Goal: Book appointment/travel/reservation

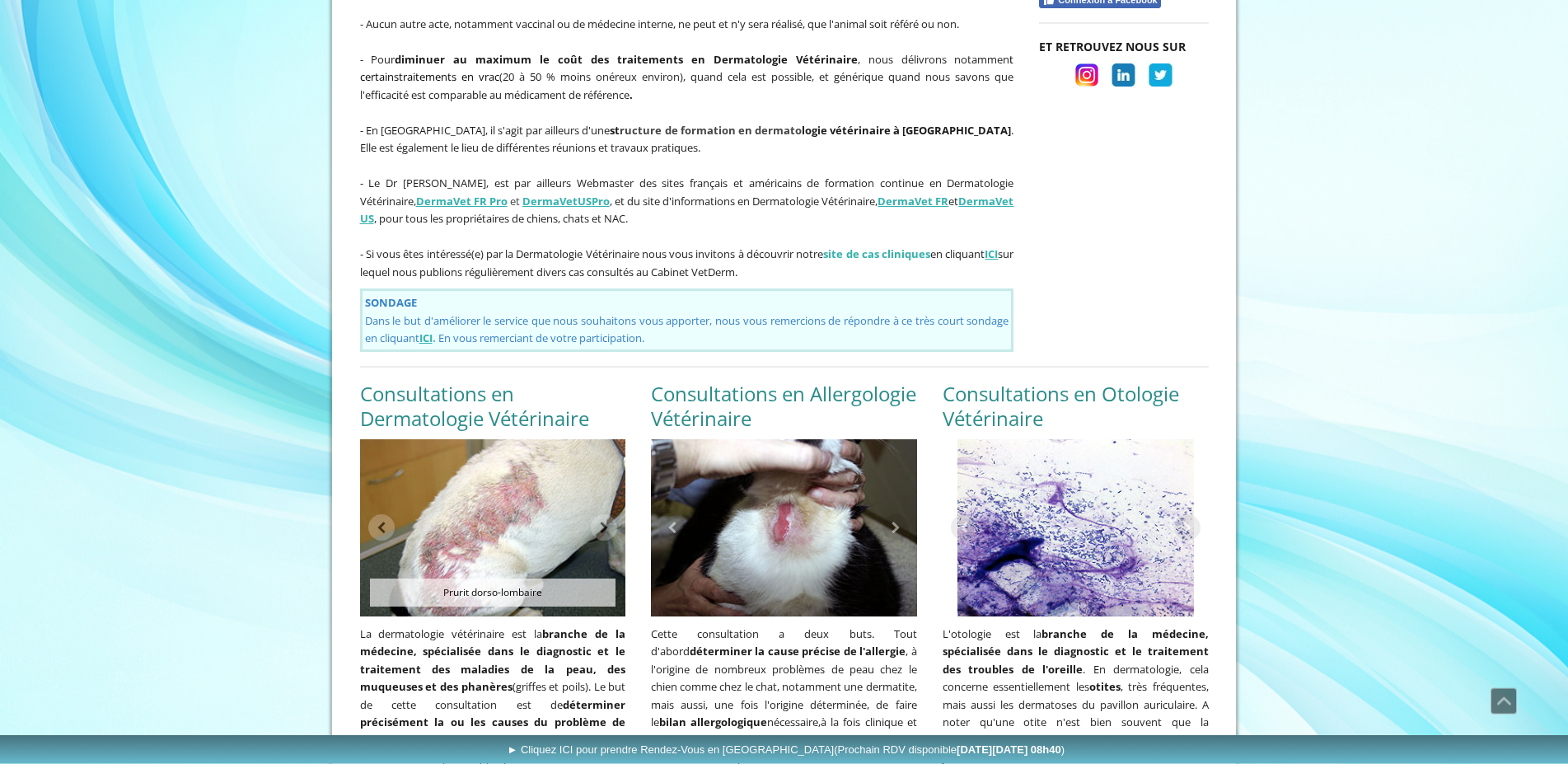
scroll to position [1114, 0]
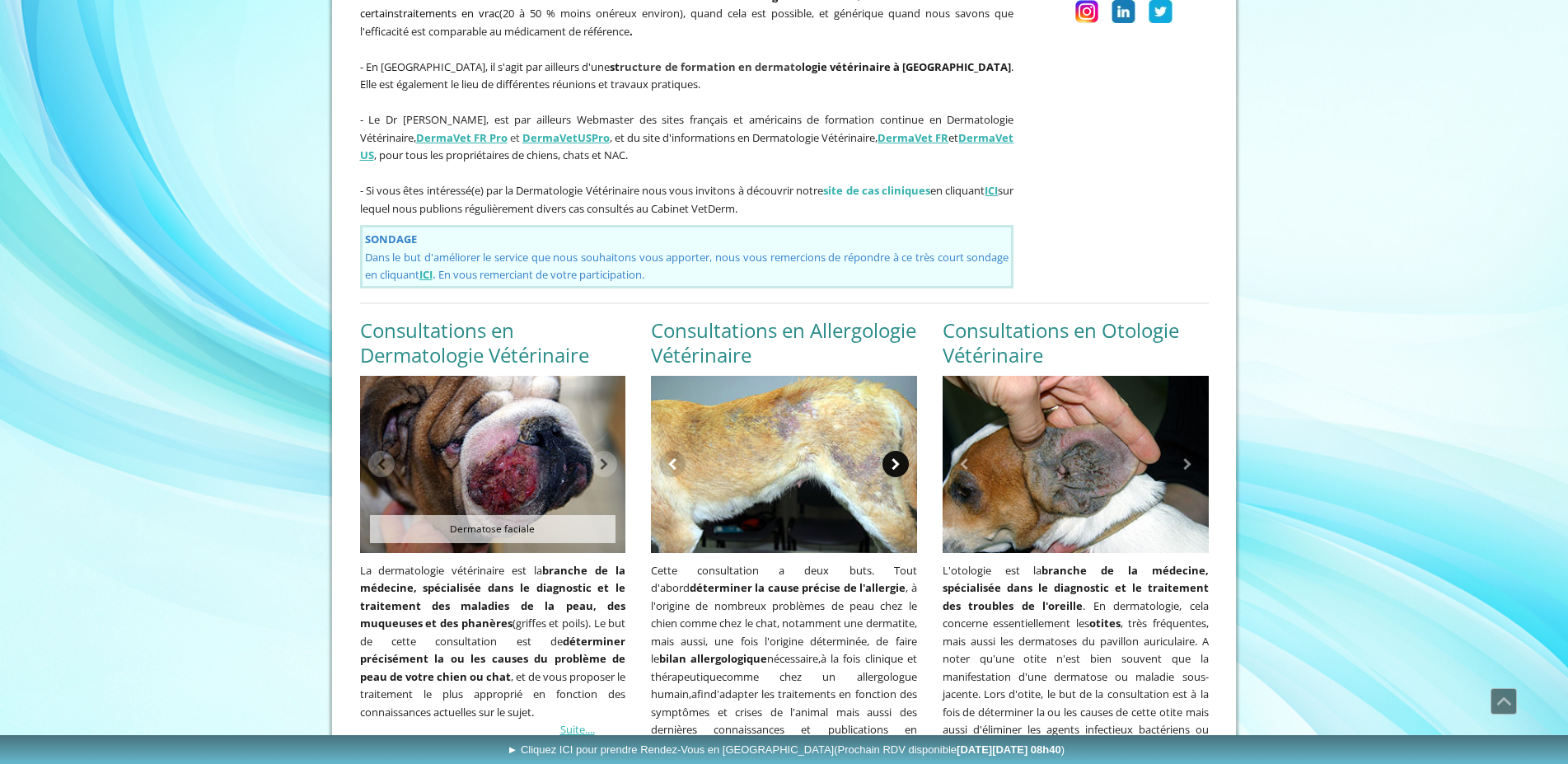
click at [891, 451] on link at bounding box center [895, 464] width 26 height 26
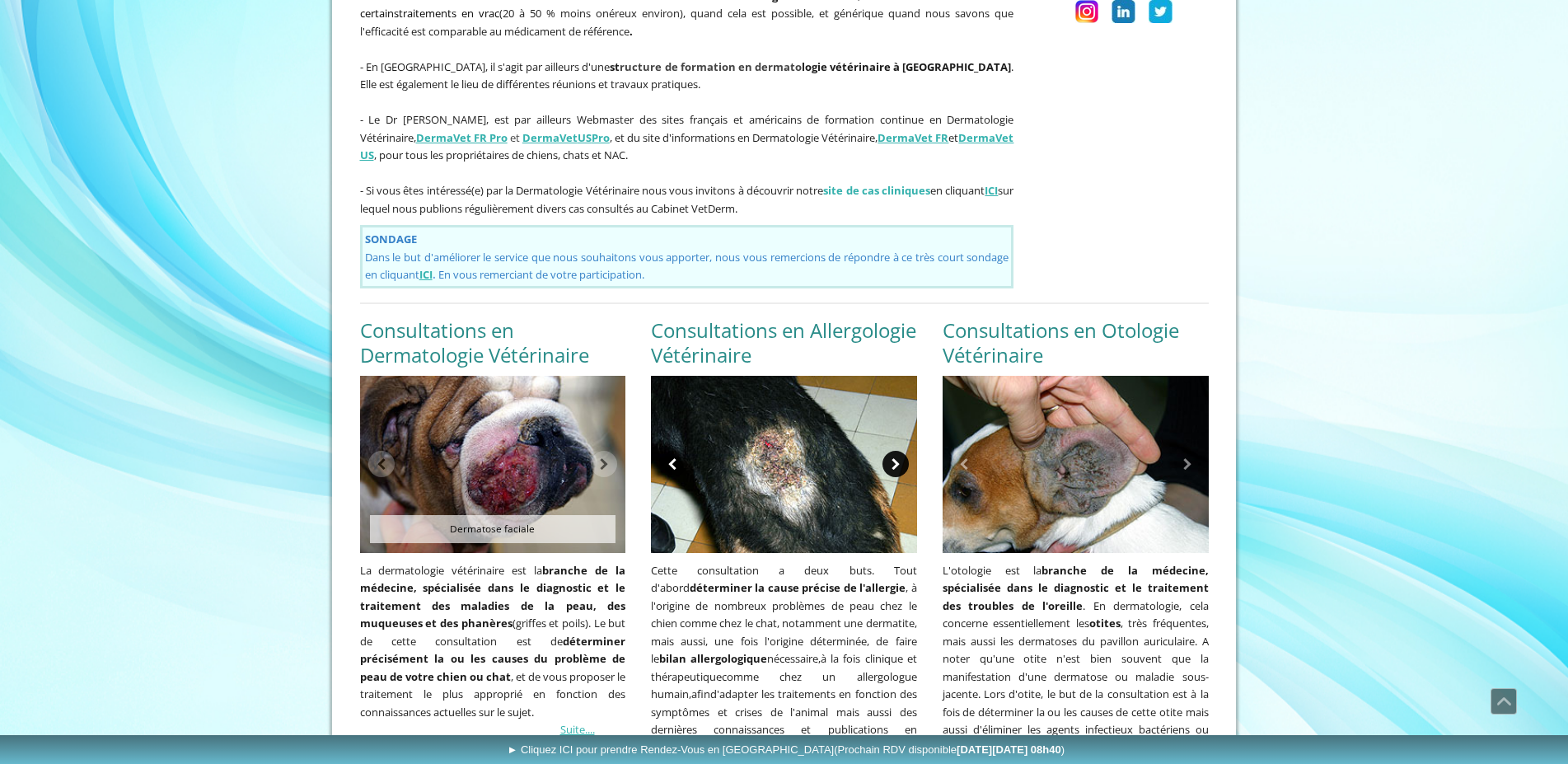
click at [900, 451] on link at bounding box center [895, 464] width 26 height 26
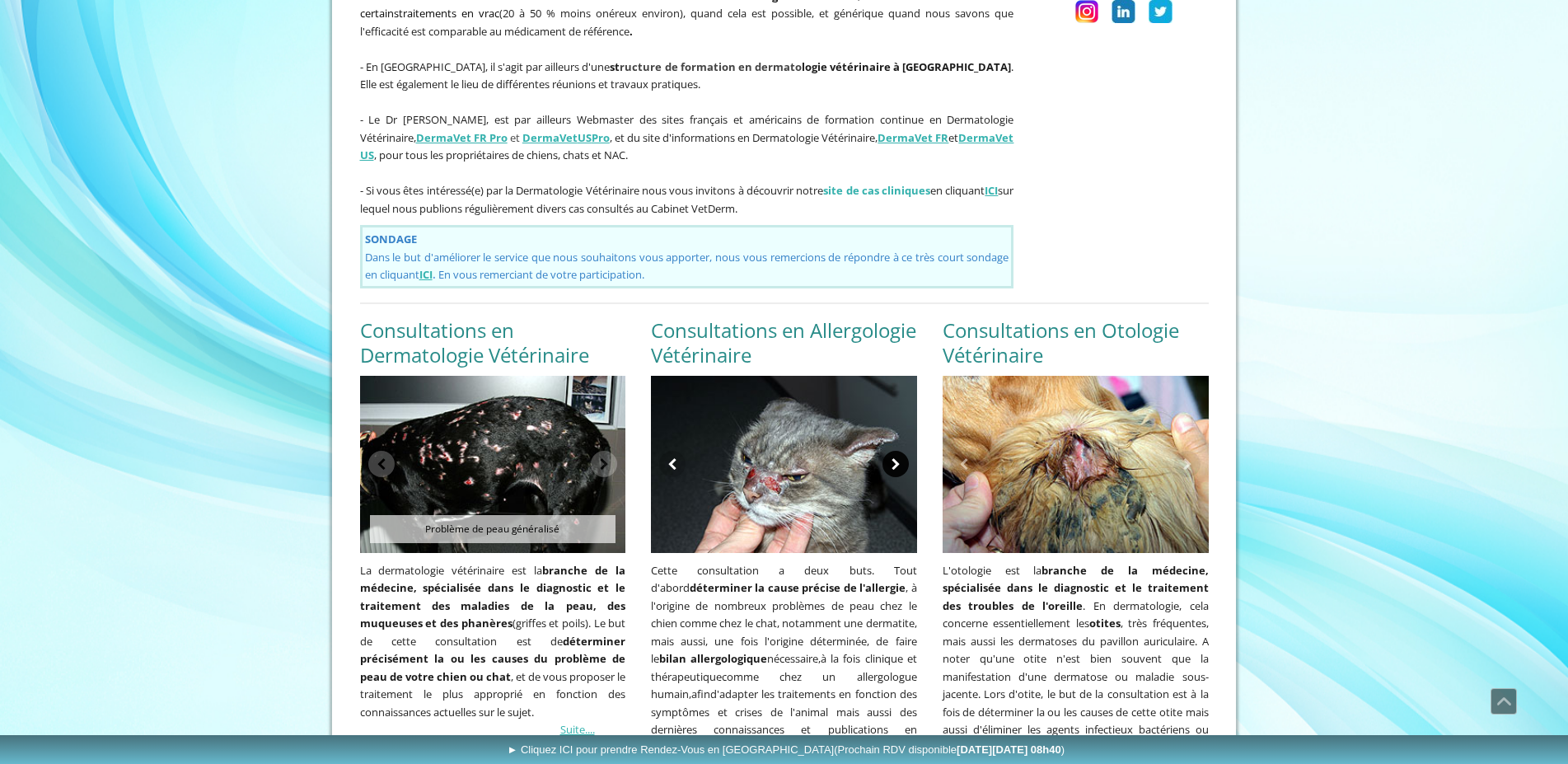
click at [893, 451] on link at bounding box center [895, 464] width 26 height 26
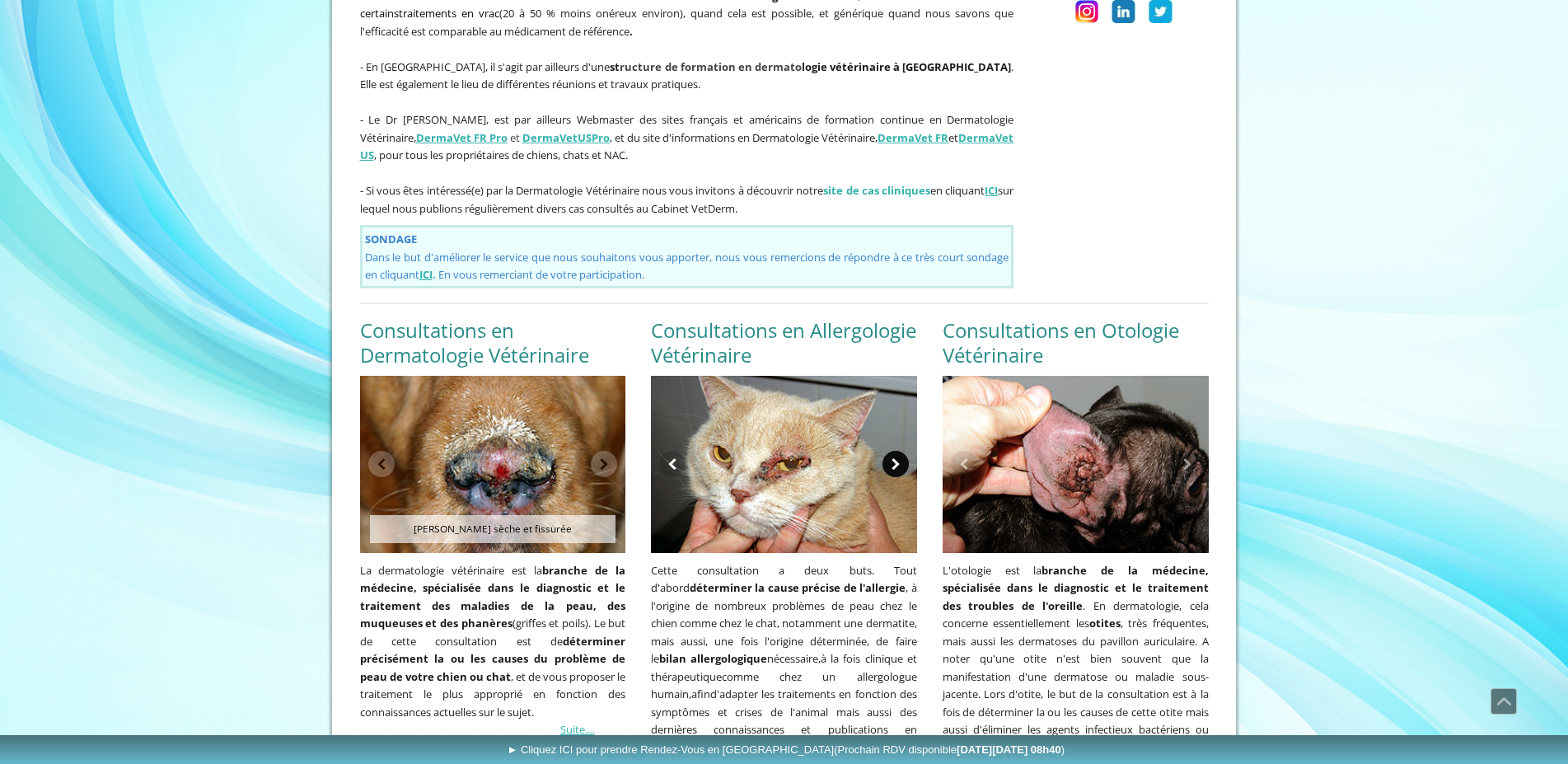
click at [894, 451] on link at bounding box center [895, 464] width 26 height 26
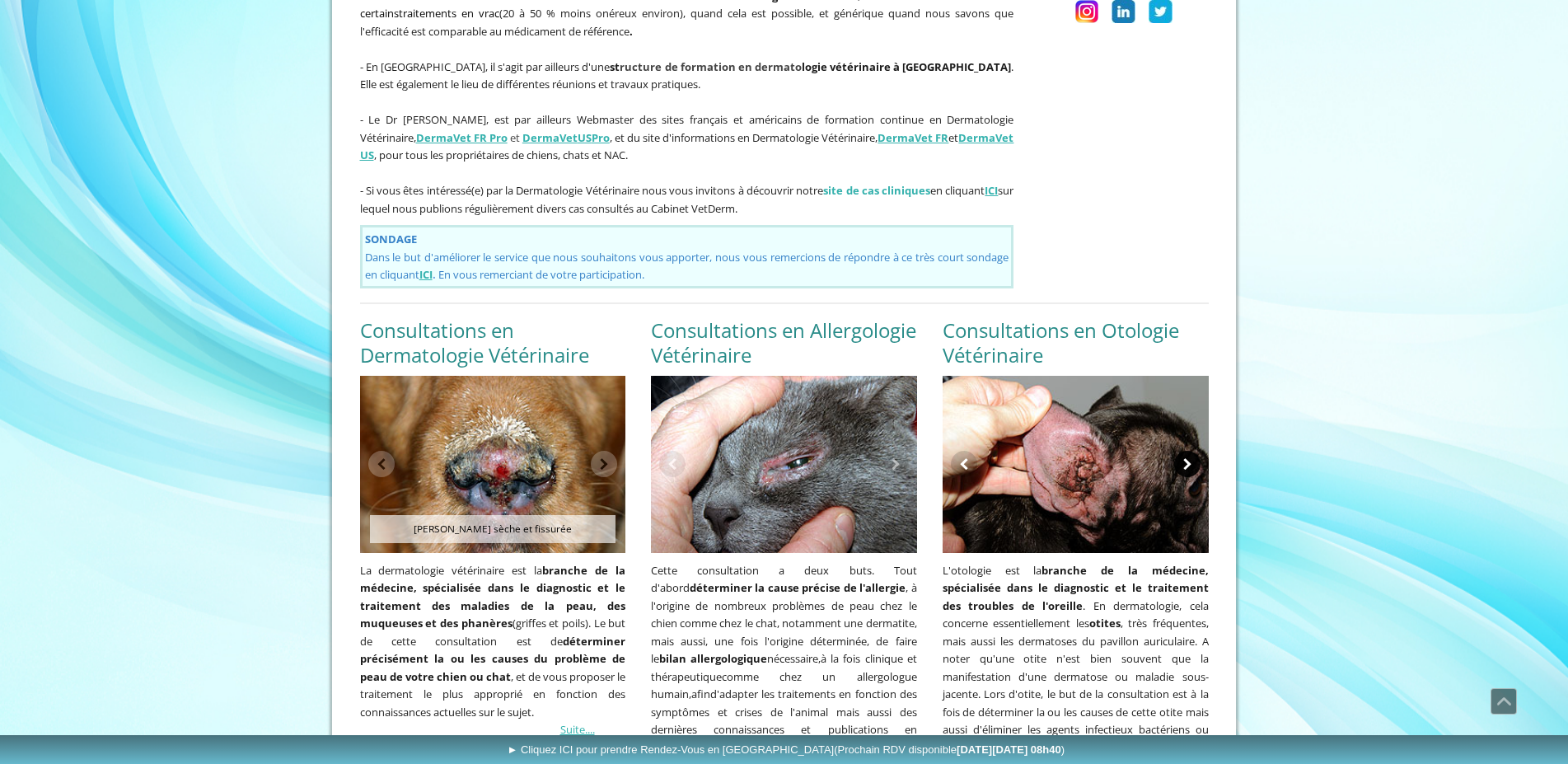
click at [1182, 451] on link at bounding box center [1187, 464] width 26 height 26
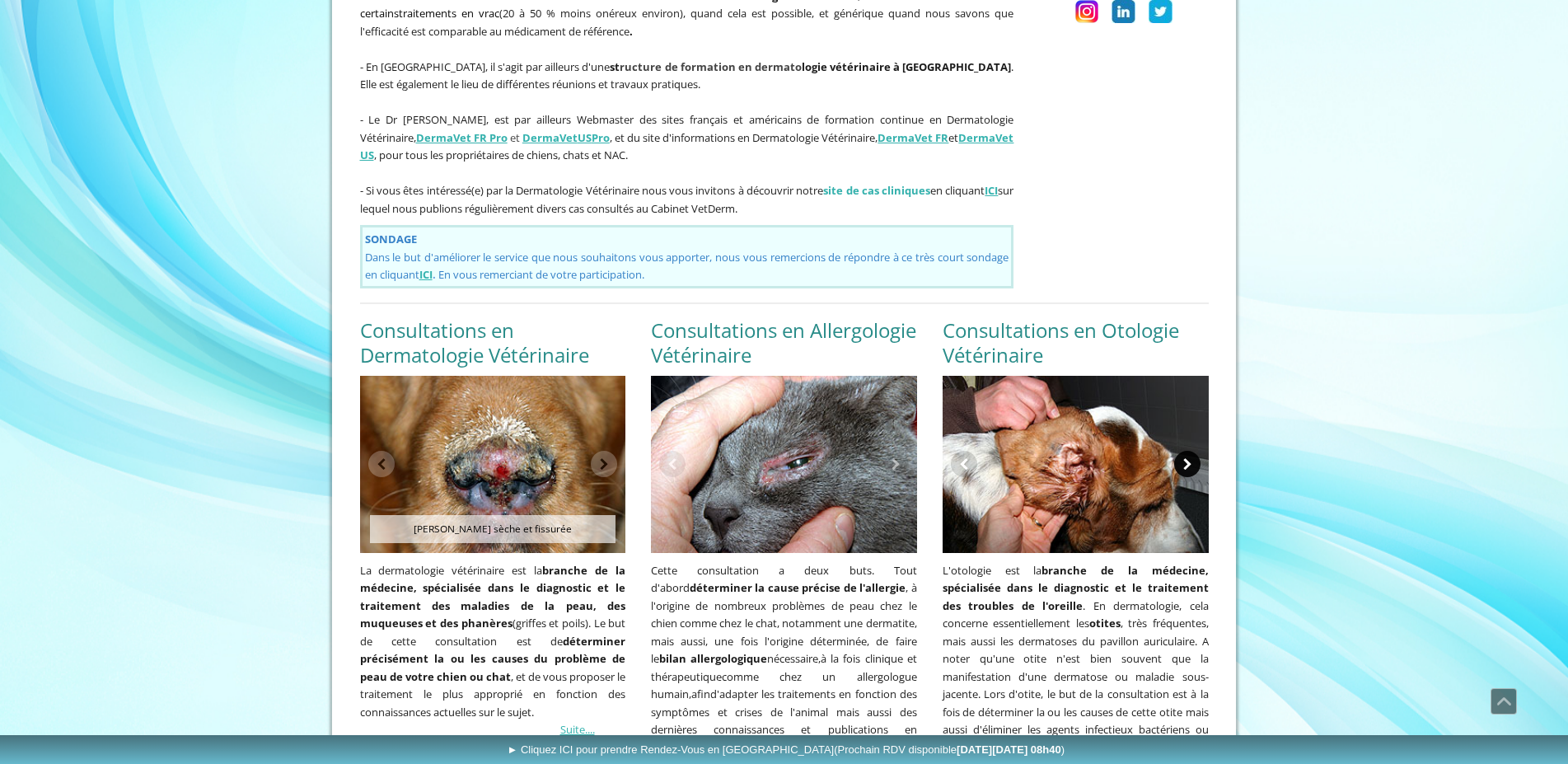
click at [1182, 451] on link at bounding box center [1187, 464] width 26 height 26
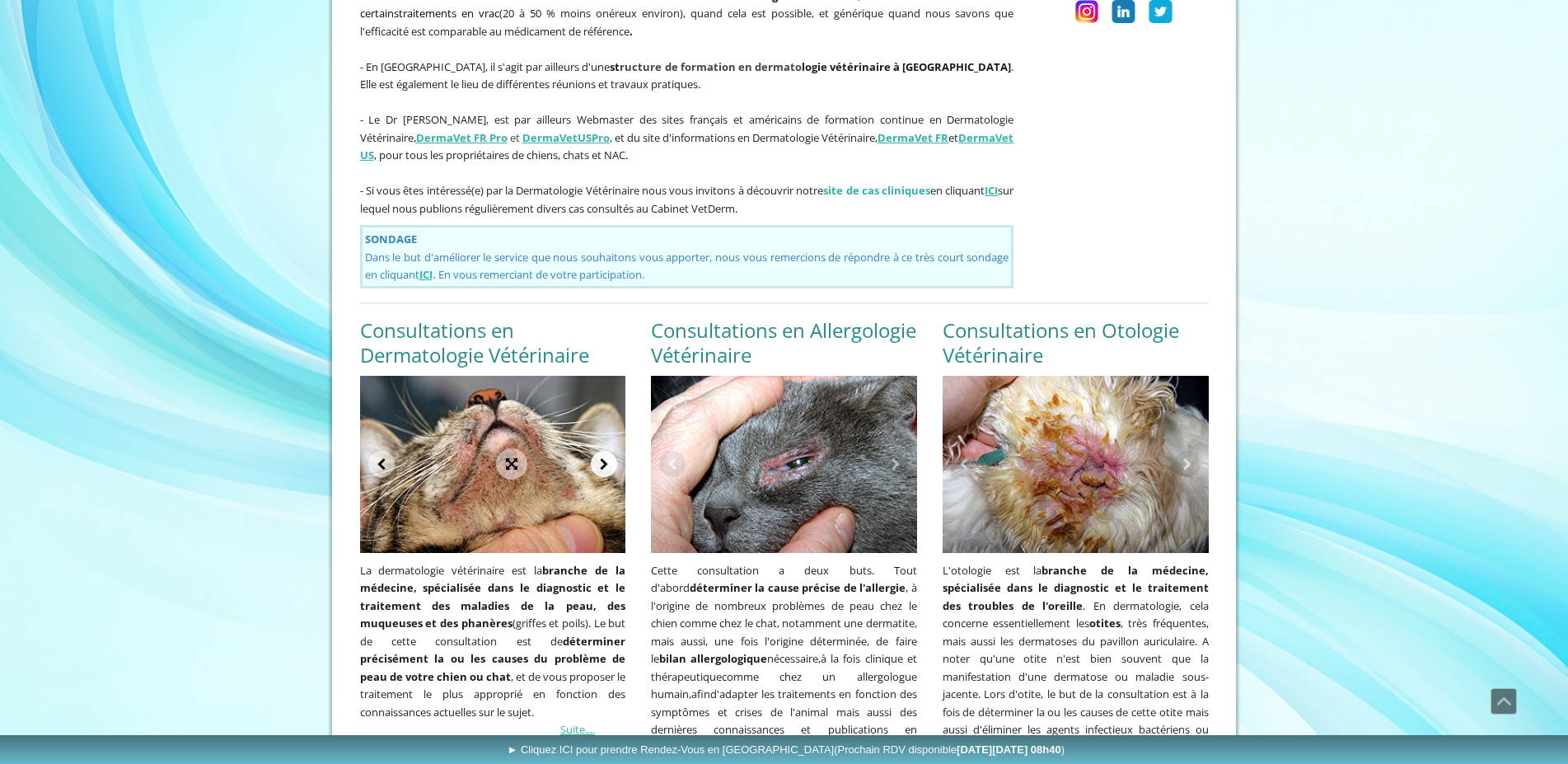
click at [604, 451] on link at bounding box center [604, 464] width 26 height 26
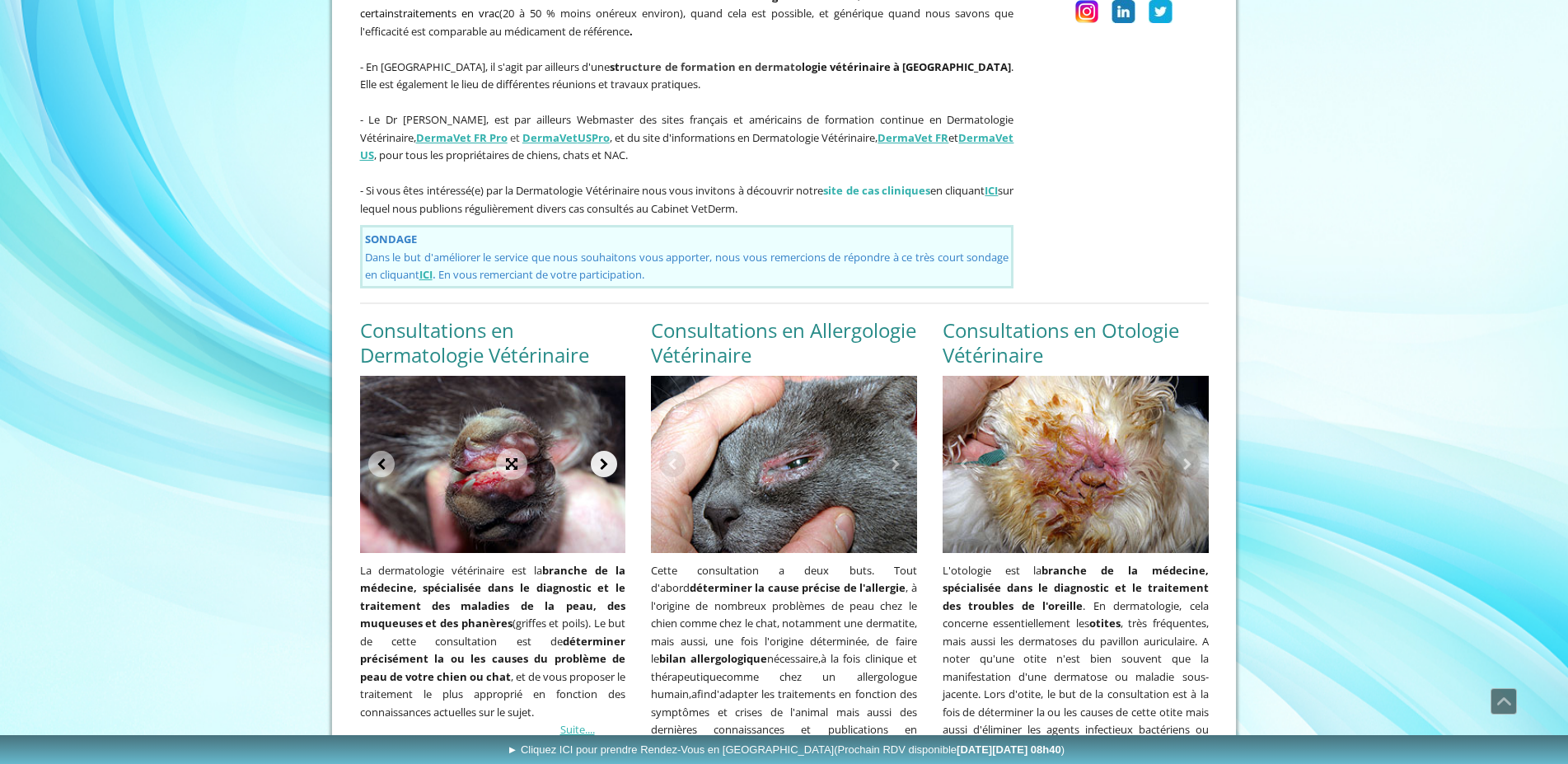
click at [604, 451] on link at bounding box center [604, 464] width 26 height 26
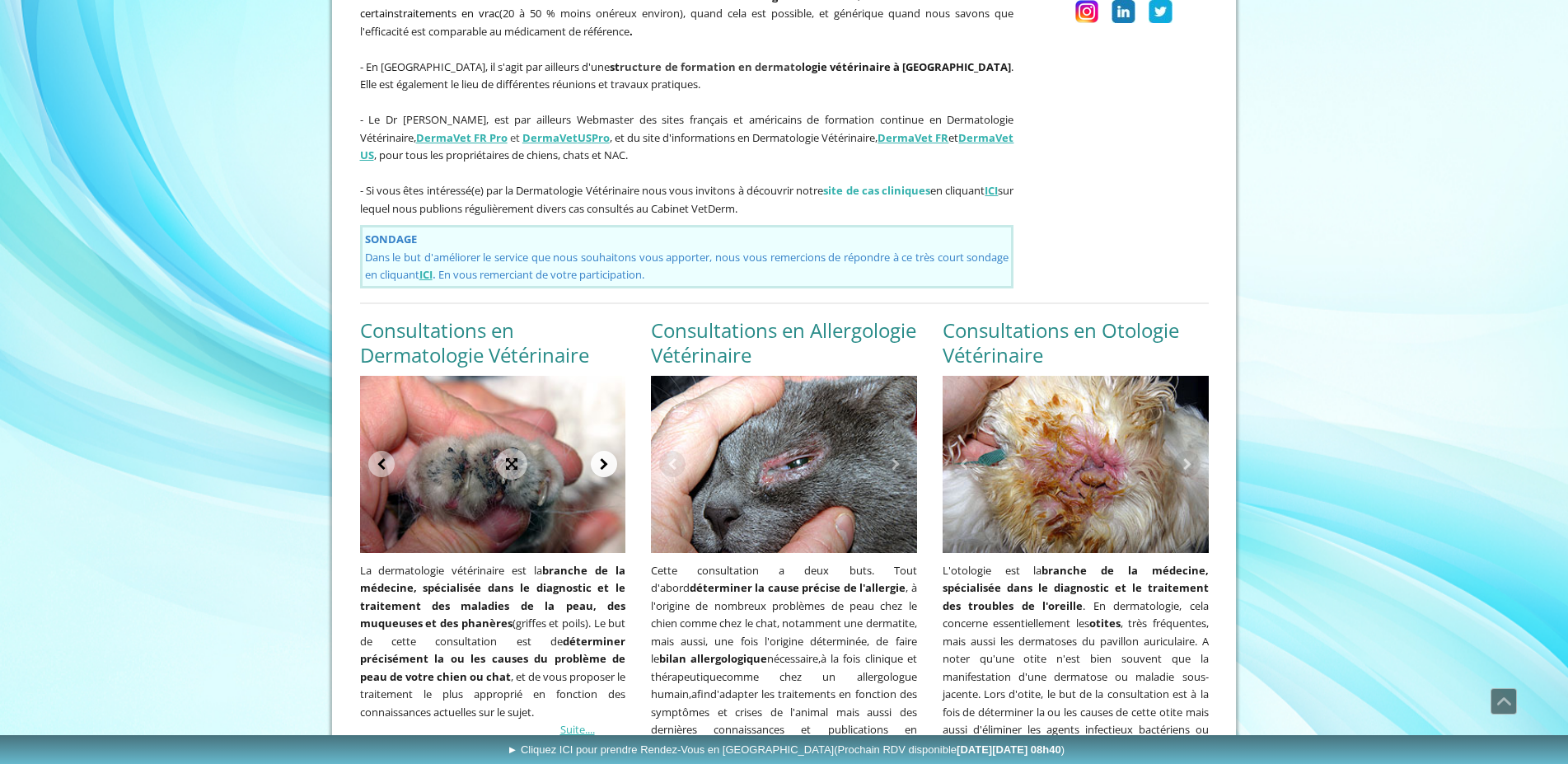
click at [604, 451] on link at bounding box center [604, 464] width 26 height 26
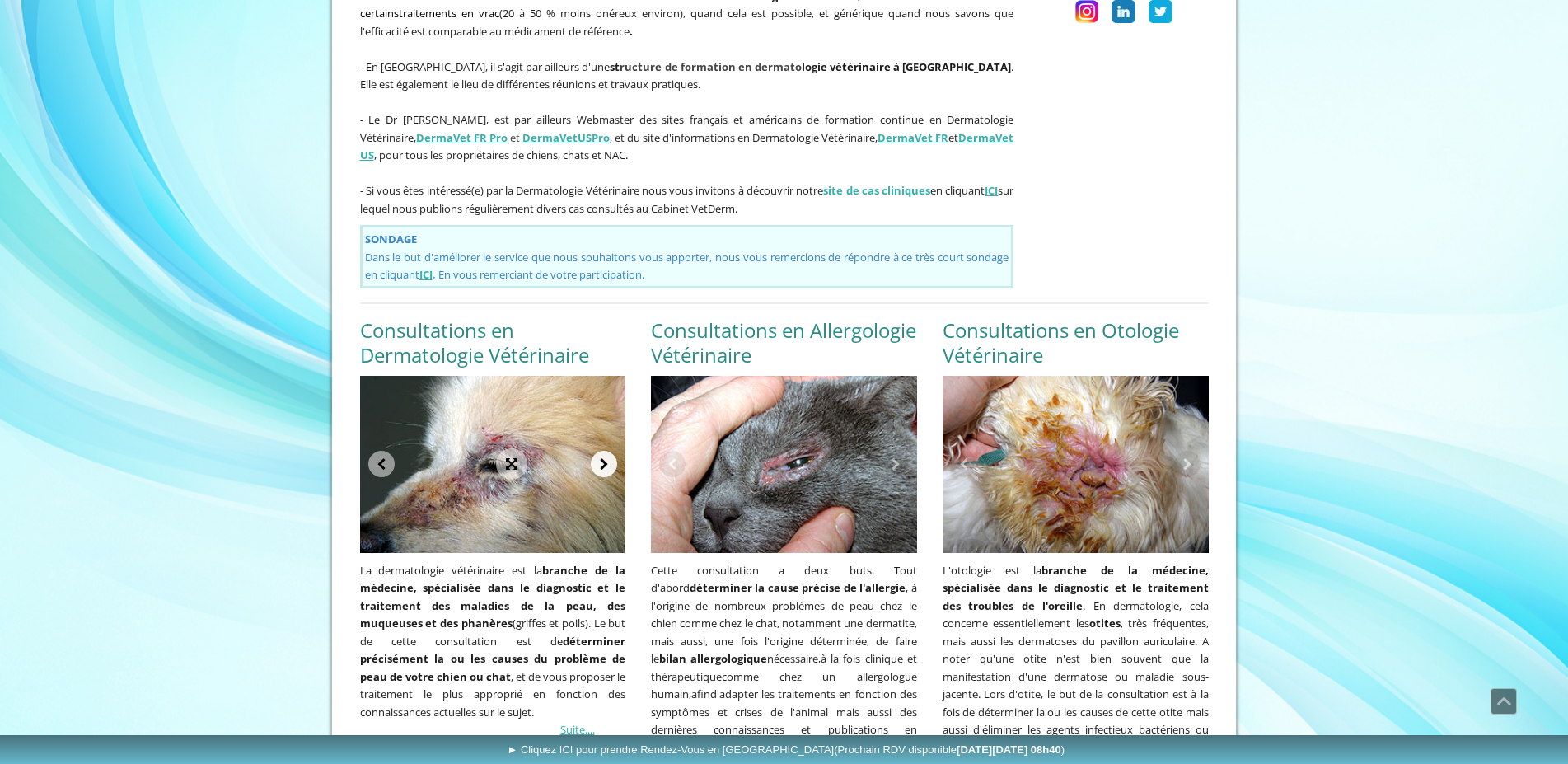
click at [604, 451] on link at bounding box center [604, 464] width 26 height 26
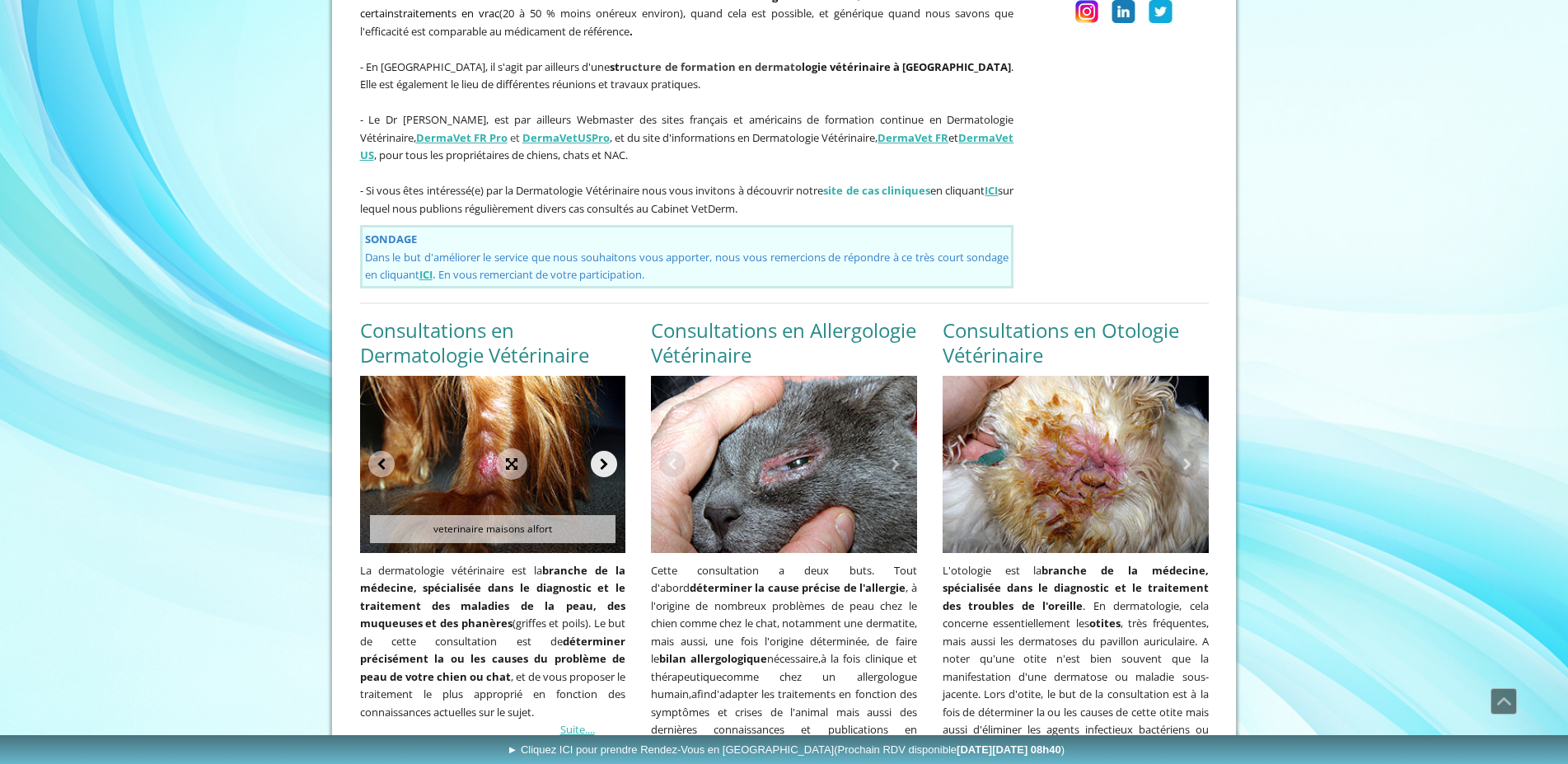
click at [604, 451] on link at bounding box center [604, 464] width 26 height 26
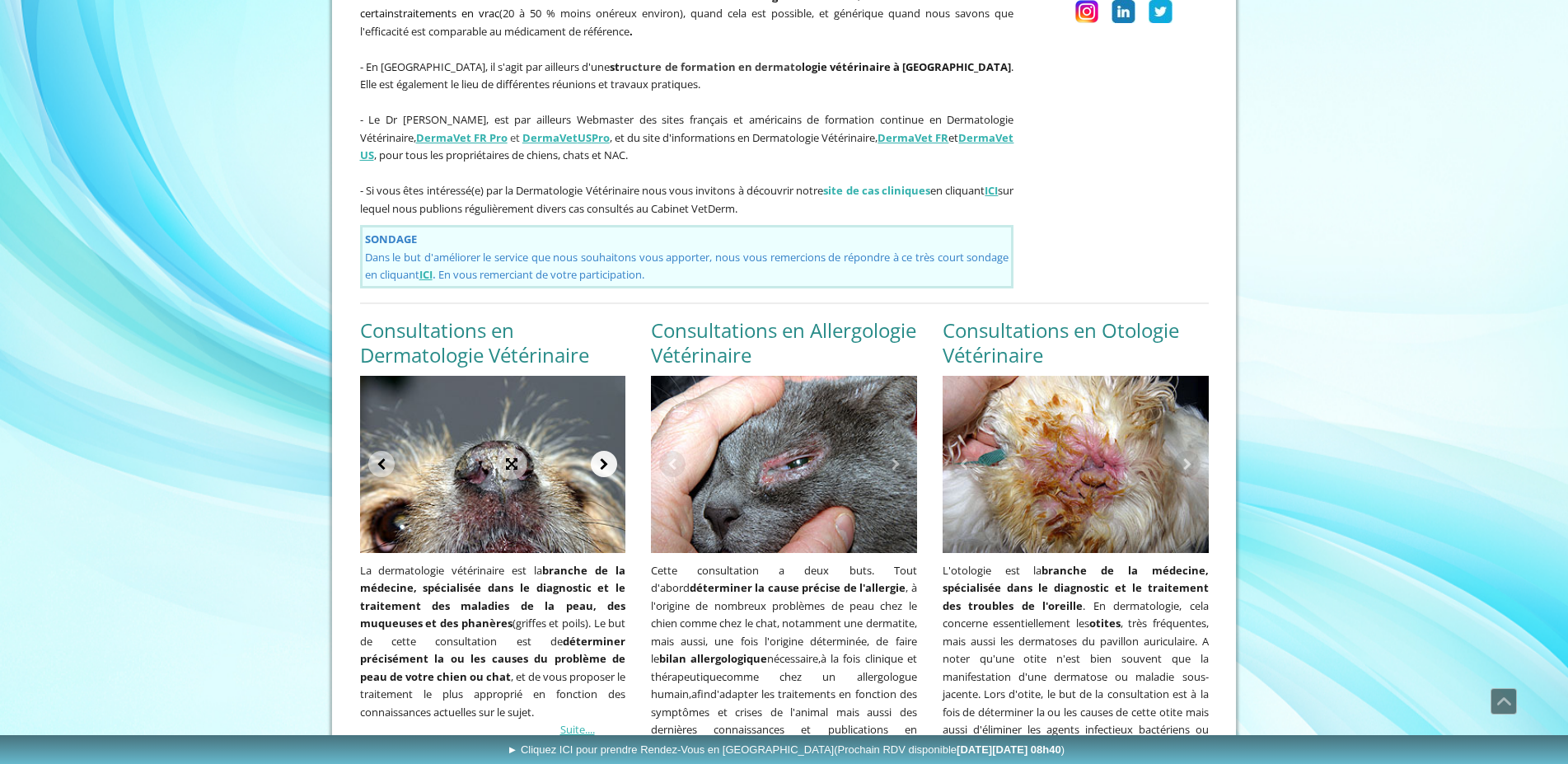
click at [604, 451] on link at bounding box center [604, 464] width 26 height 26
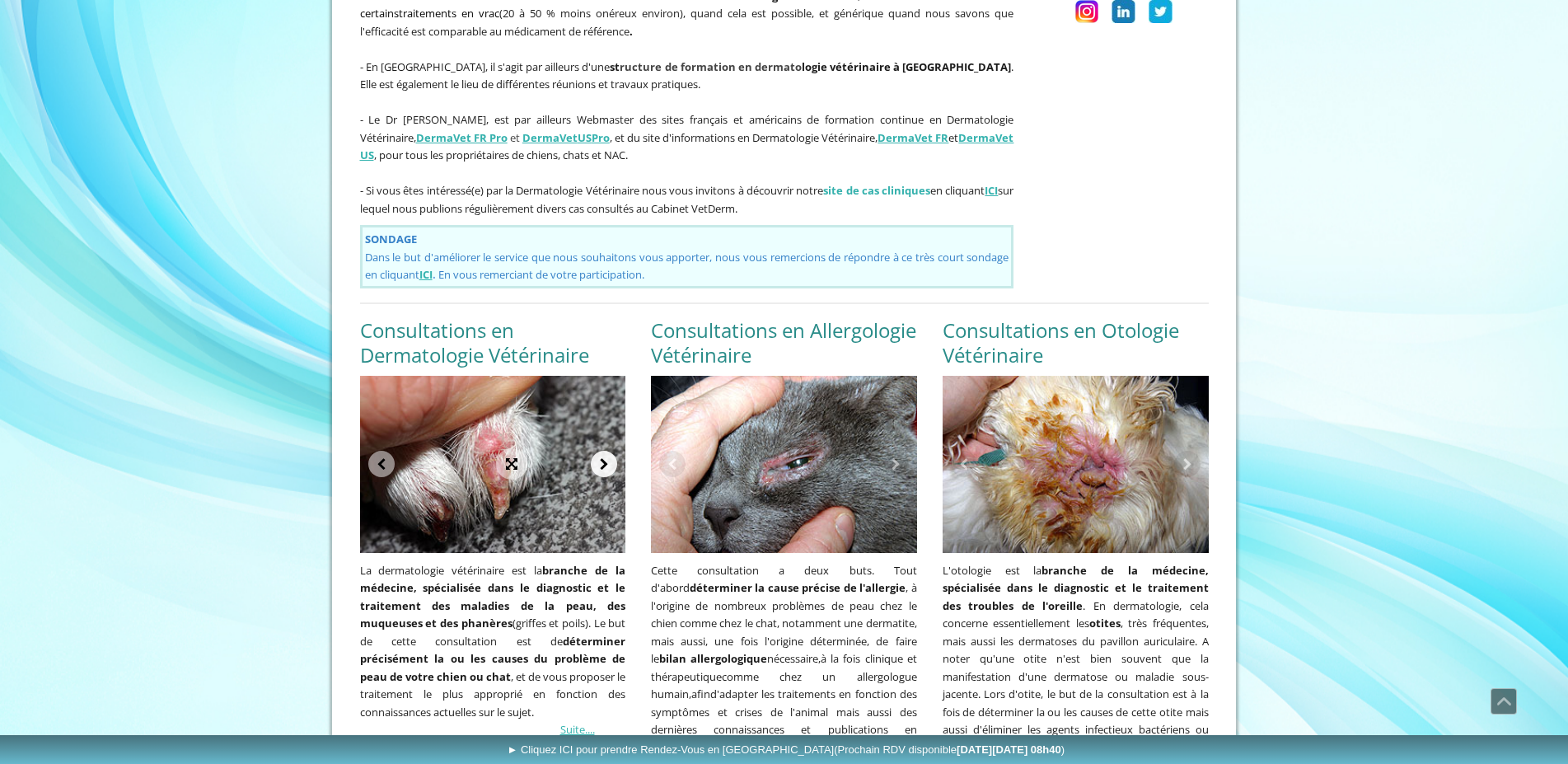
click at [604, 451] on link at bounding box center [604, 464] width 26 height 26
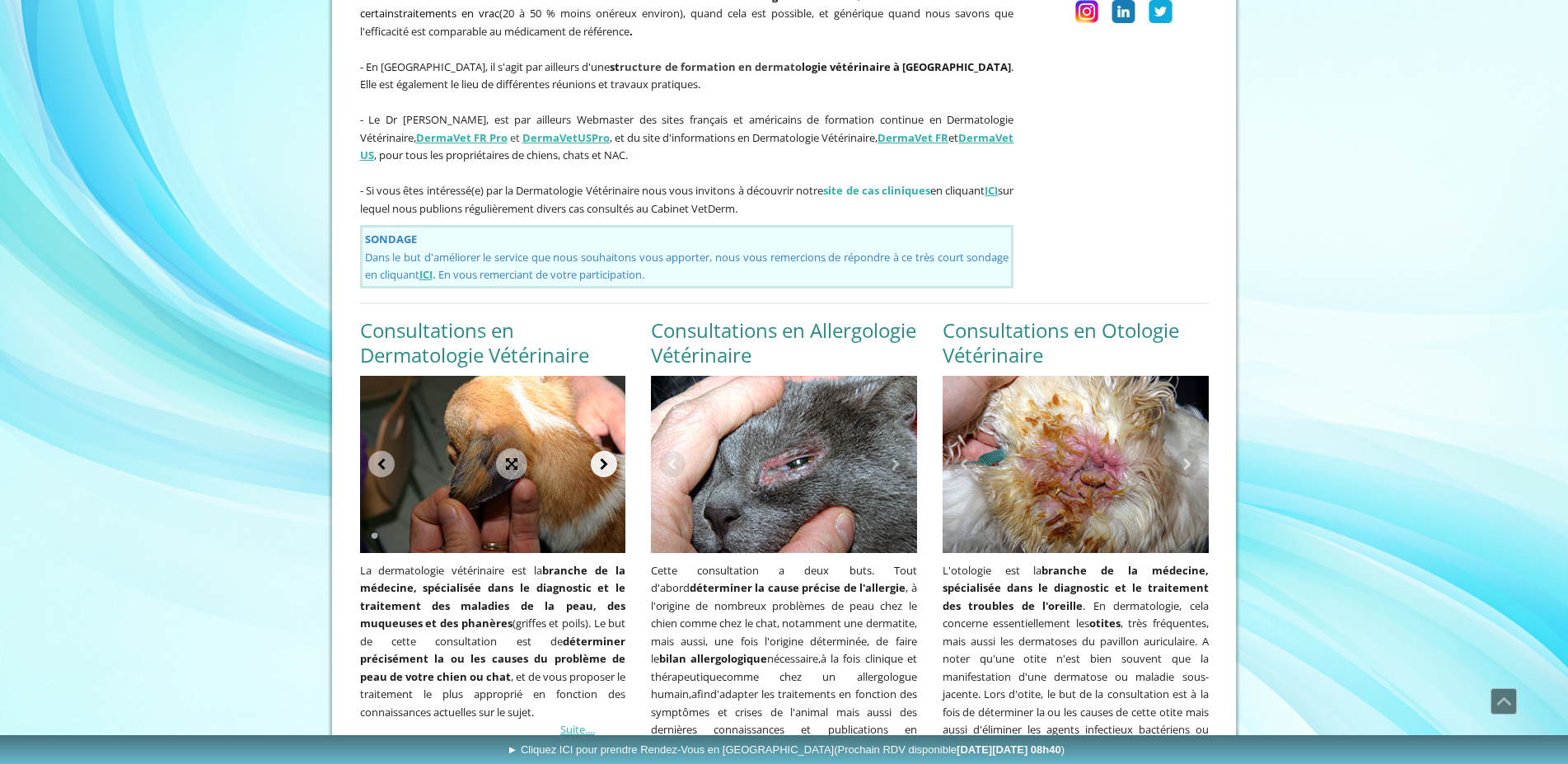
click at [604, 451] on link at bounding box center [604, 464] width 26 height 26
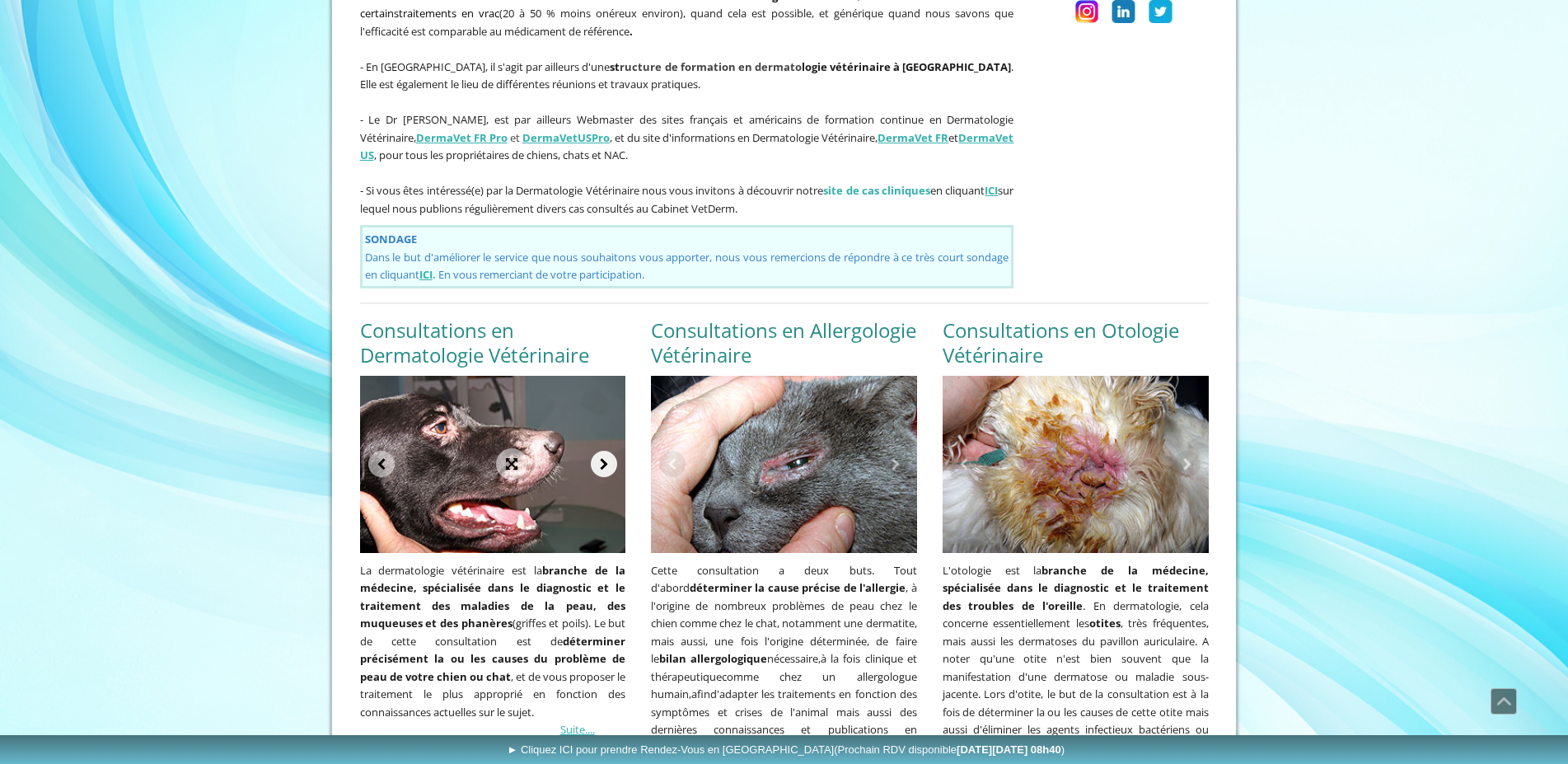
click at [604, 451] on link at bounding box center [604, 464] width 26 height 26
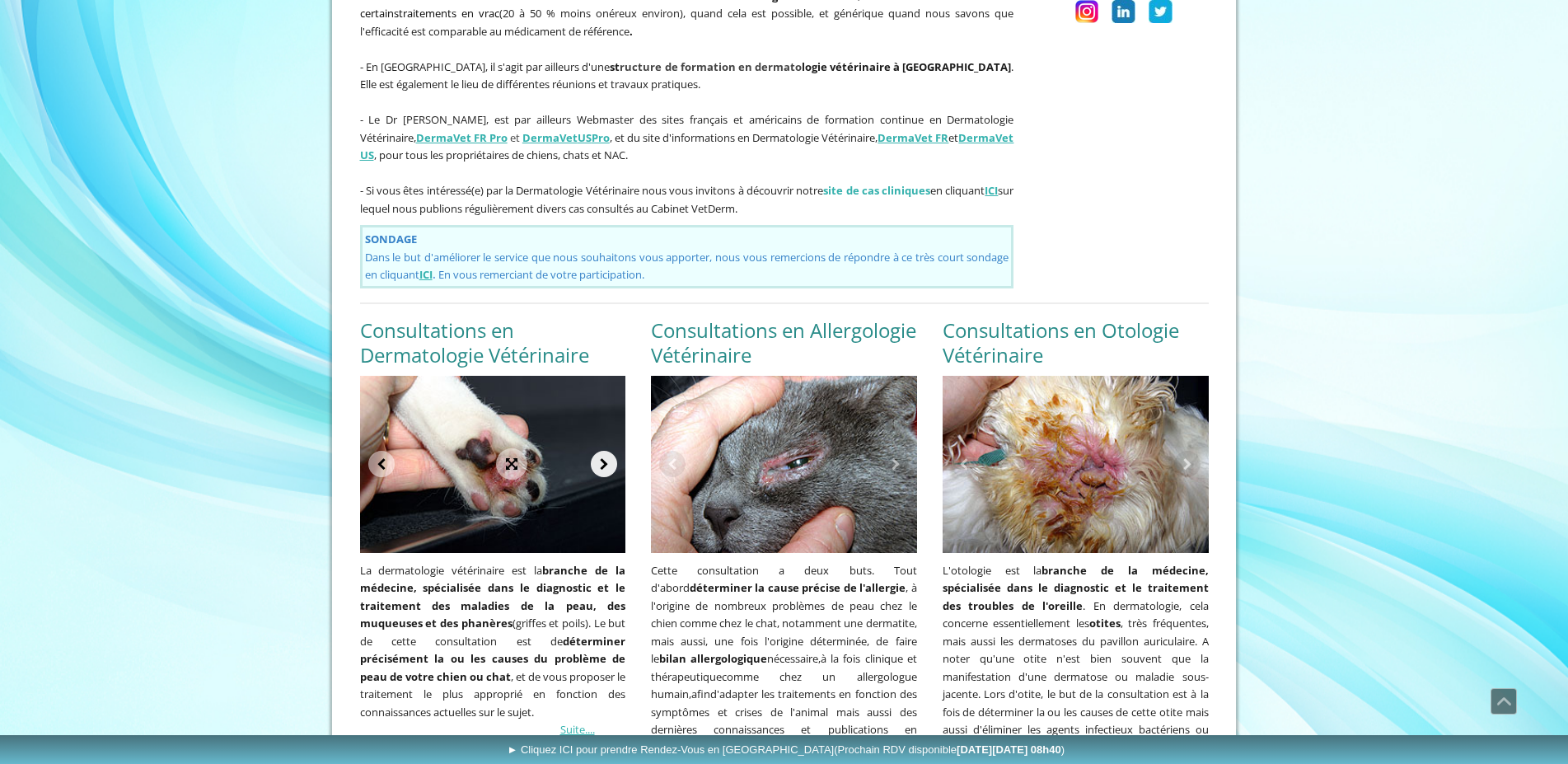
click at [604, 451] on link at bounding box center [604, 464] width 26 height 26
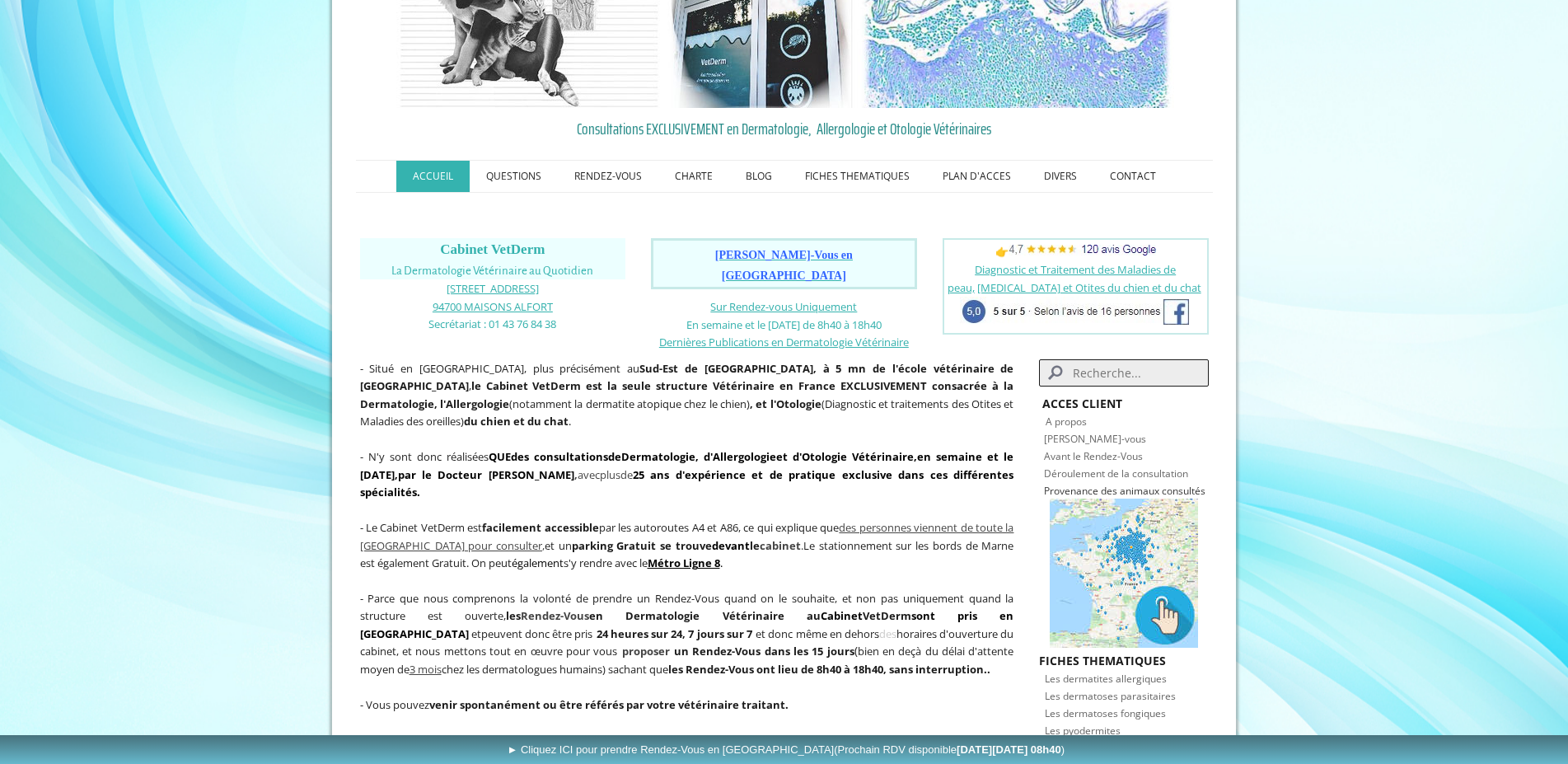
scroll to position [0, 0]
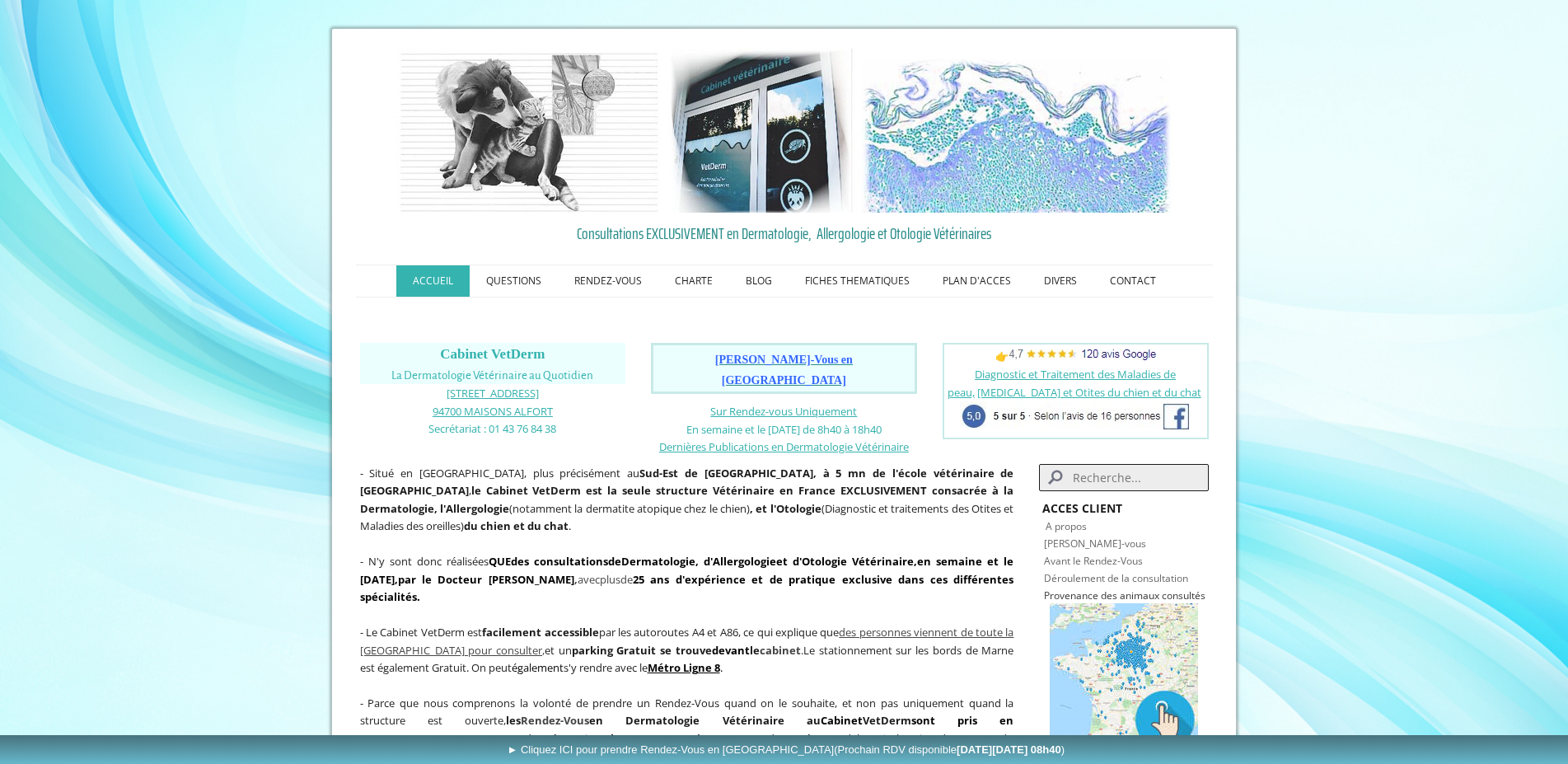
click at [805, 359] on span "[PERSON_NAME]-Vous en [GEOGRAPHIC_DATA]" at bounding box center [784, 370] width 138 height 33
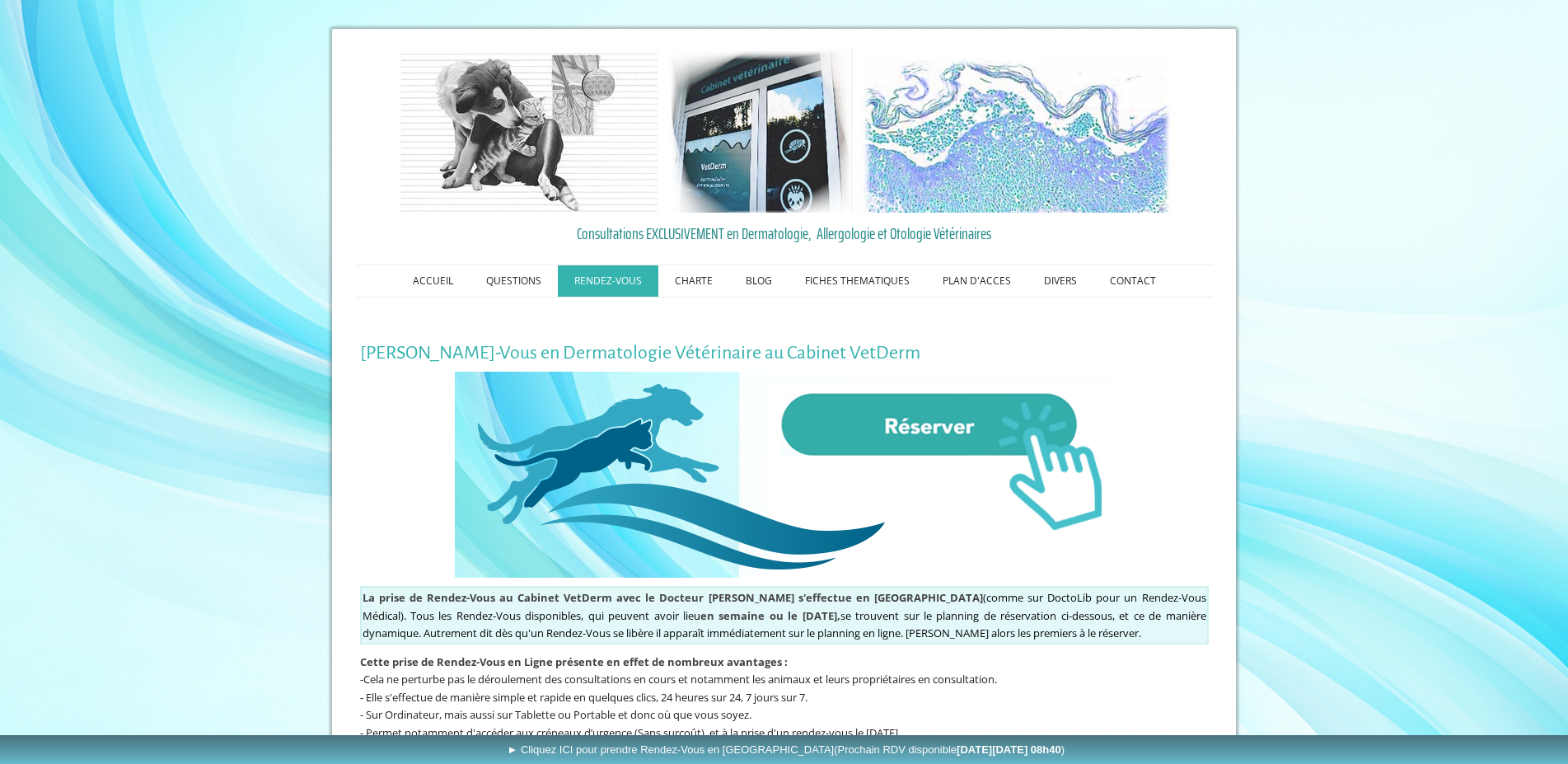
click at [966, 452] on img at bounding box center [785, 475] width 659 height 207
